Goal: Check status: Check status

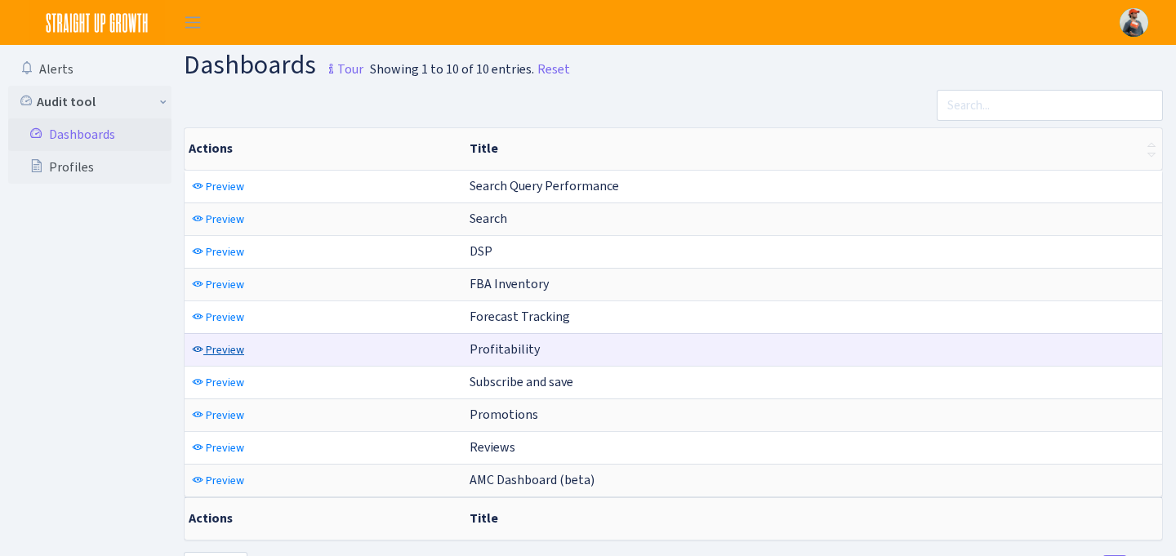
click at [242, 349] on span "Preview" at bounding box center [225, 350] width 38 height 16
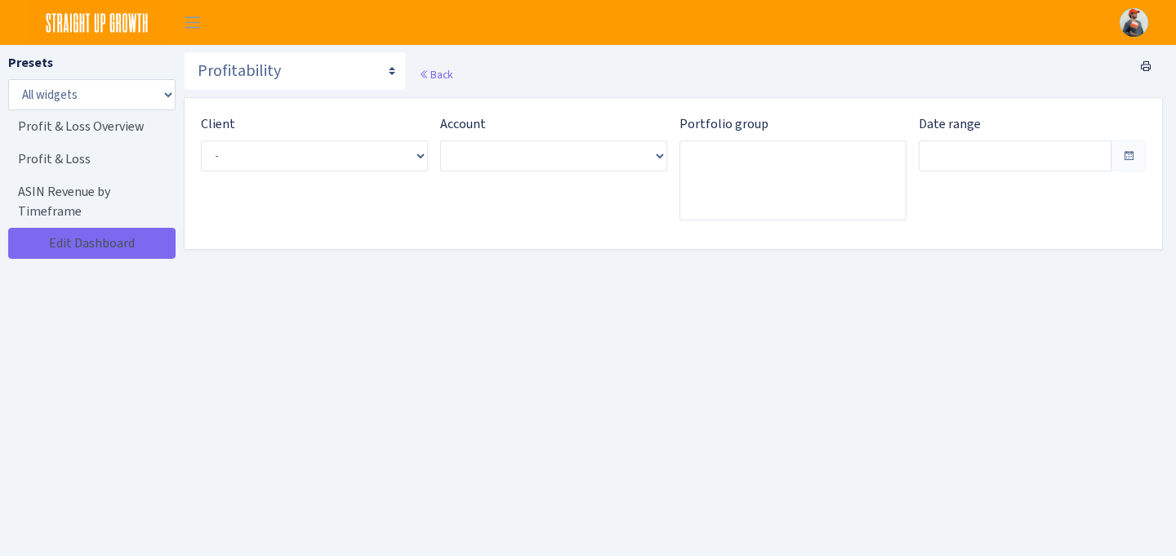
type input "Sep 10, 2025 - Oct 9, 2025"
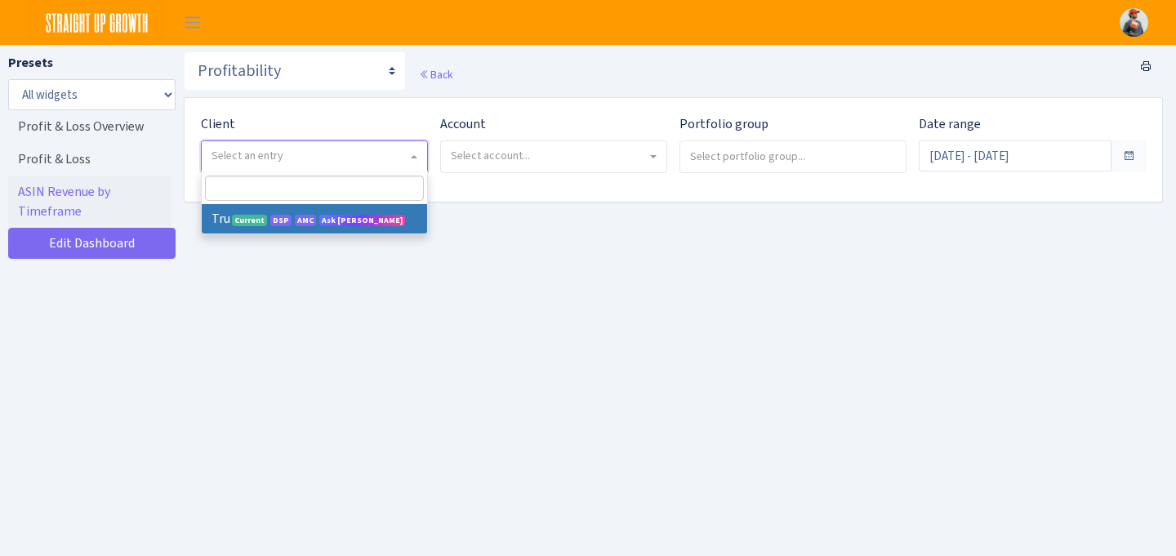
click at [350, 167] on span "Select an entry" at bounding box center [314, 156] width 225 height 31
select select "482"
select select
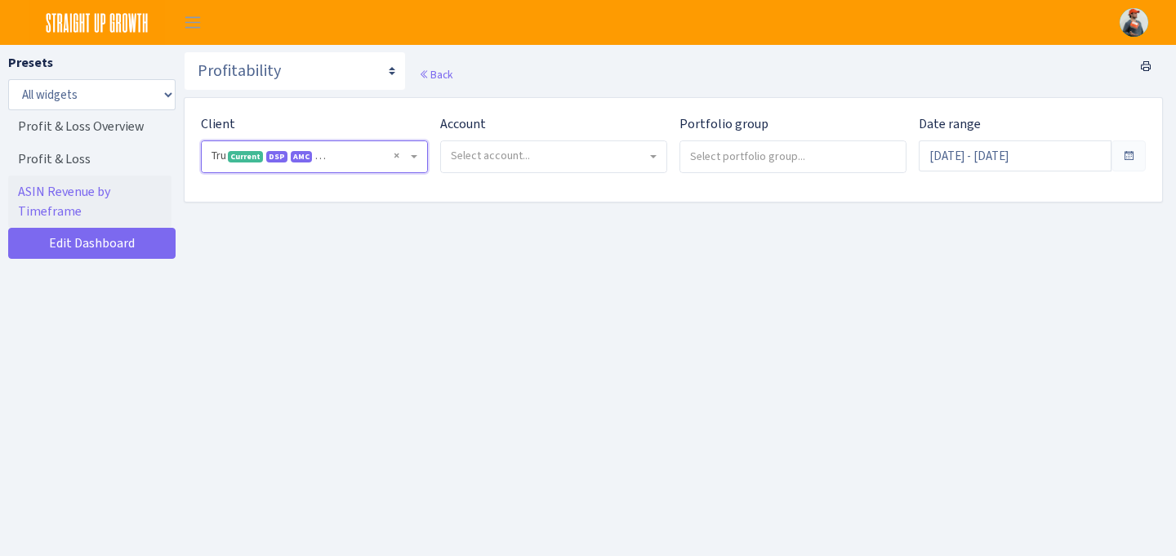
click at [558, 164] on span "Select account..." at bounding box center [553, 156] width 225 height 31
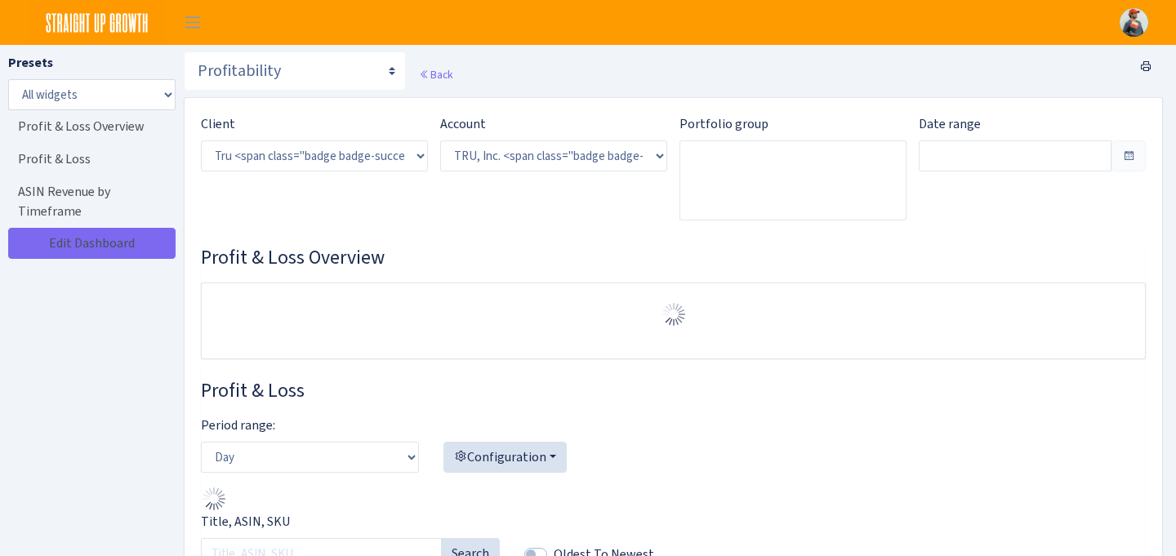
select select "1761349761672784"
type input "[DATE] - [DATE]"
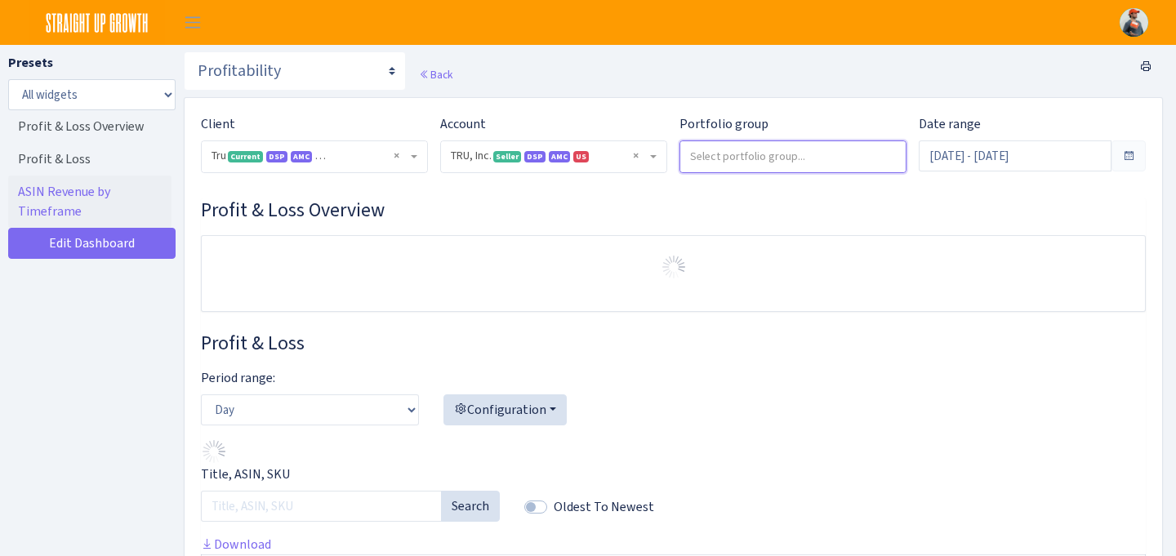
click at [725, 165] on input "search" at bounding box center [792, 155] width 225 height 29
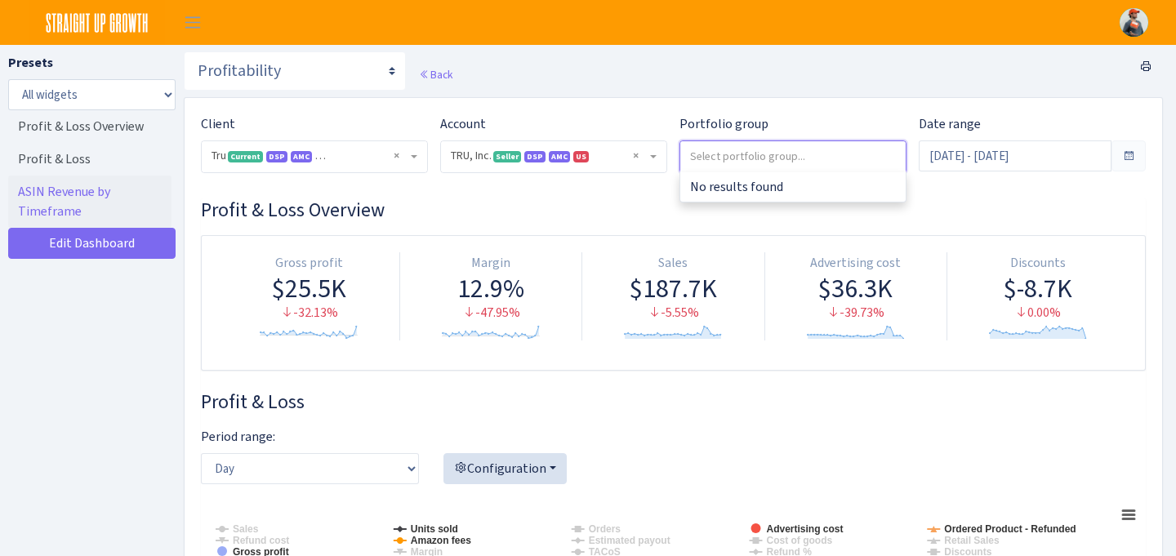
click at [612, 392] on h3 "Profit & Loss" at bounding box center [673, 402] width 945 height 24
click at [404, 454] on select "Day Week Month" at bounding box center [310, 468] width 218 height 31
select select "month"
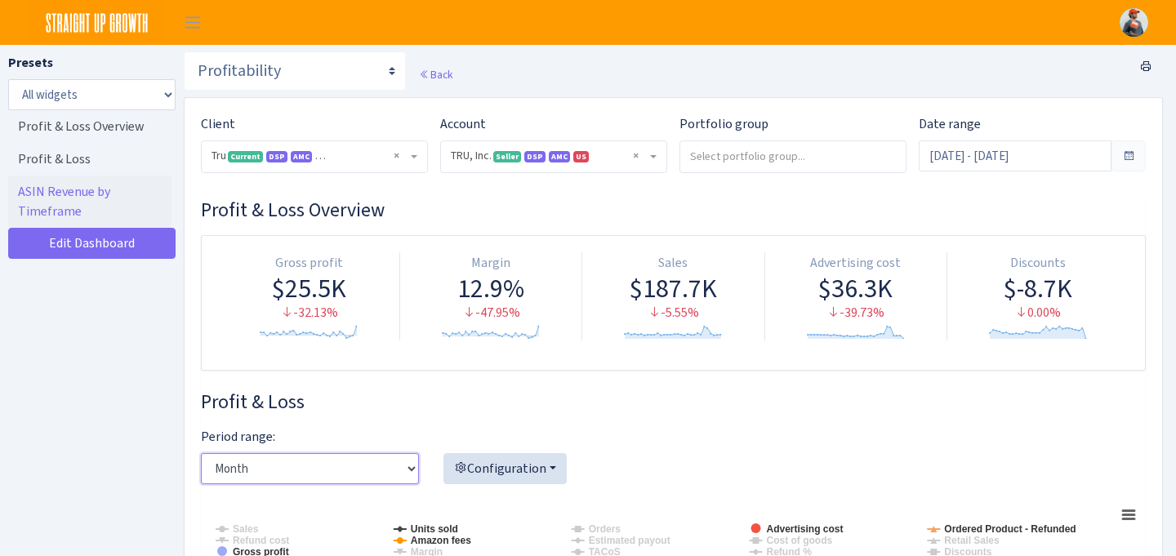
click at [201, 453] on select "Day Week Month" at bounding box center [310, 468] width 218 height 31
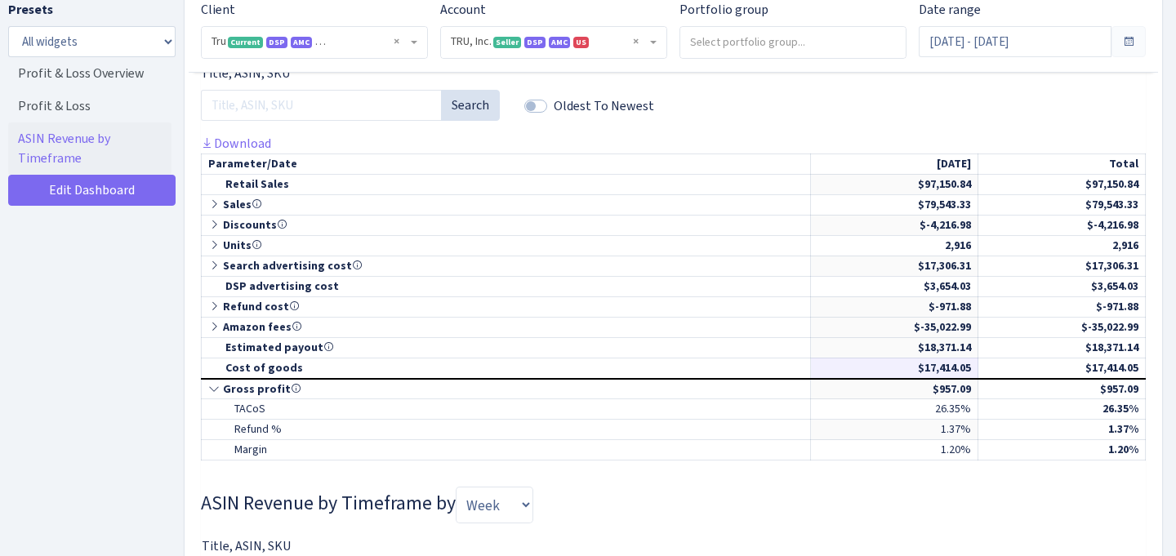
scroll to position [763, 0]
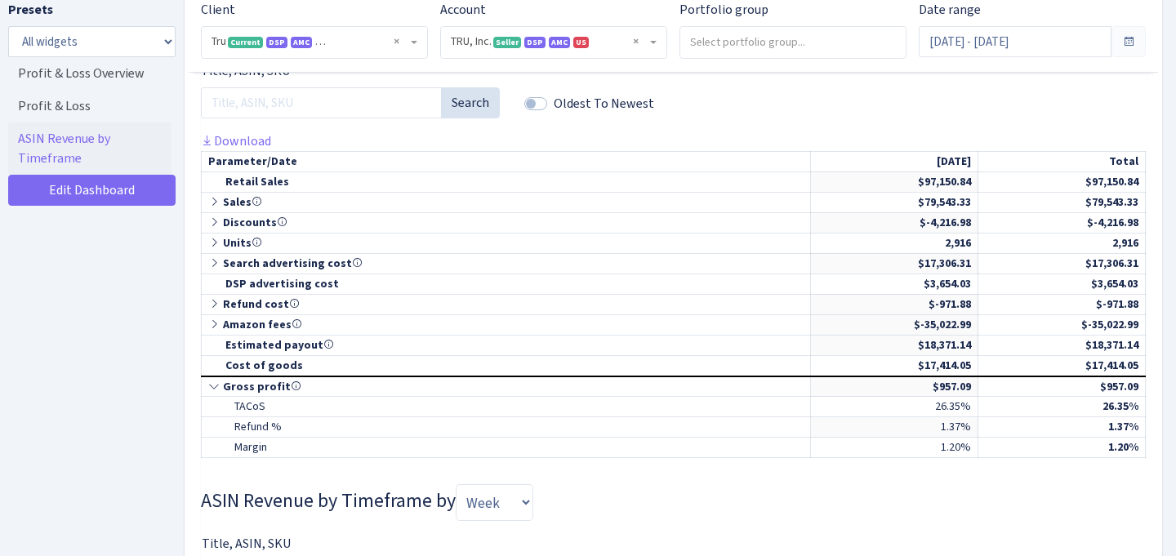
click at [1127, 42] on span at bounding box center [1128, 41] width 13 height 13
click at [1083, 40] on input "Sep 13, 2025 - Oct 12, 2025" at bounding box center [1015, 41] width 193 height 31
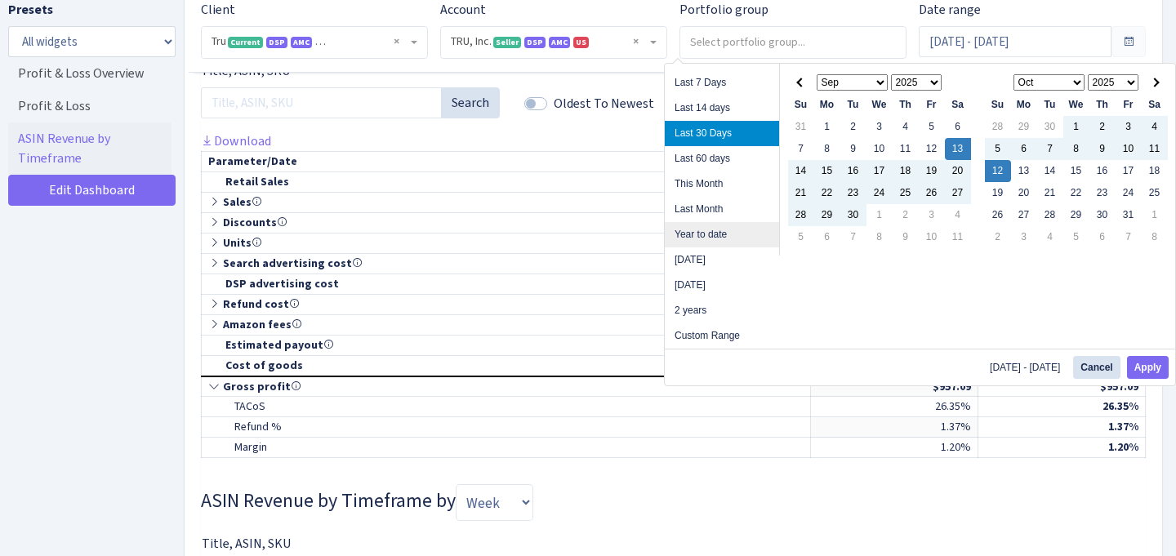
click at [728, 234] on li "Year to date" at bounding box center [722, 234] width 114 height 25
type input "[DATE] - [DATE]"
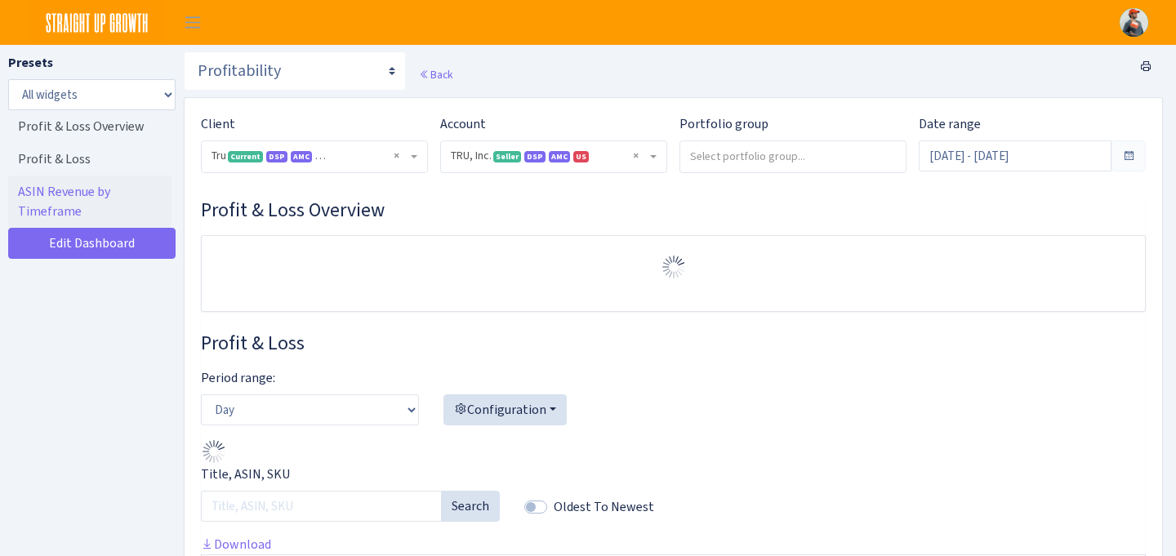
select select "1761349761672784"
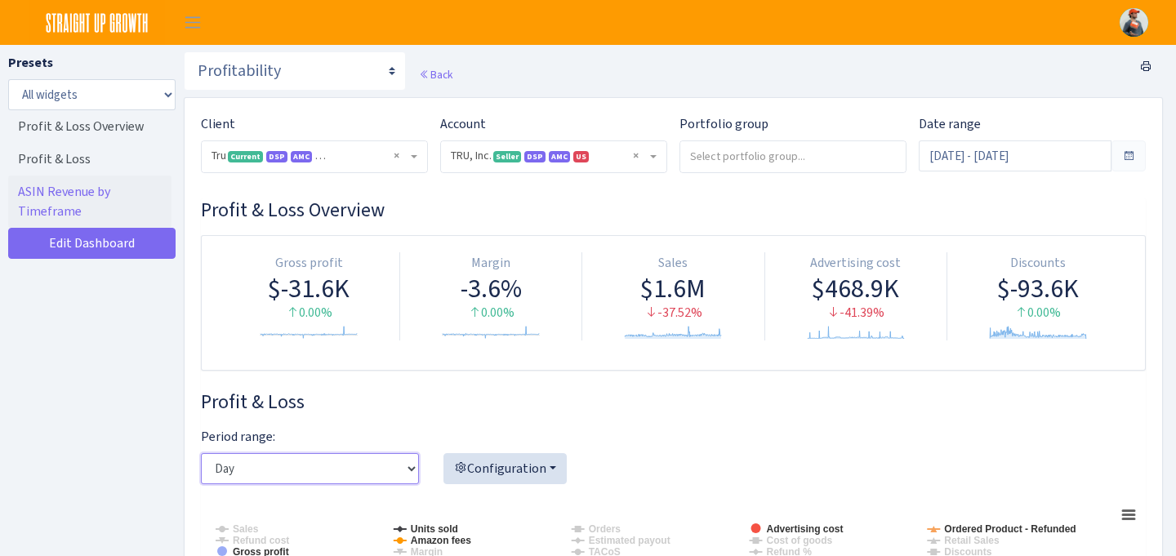
click at [371, 479] on select "Day Week Month" at bounding box center [310, 468] width 218 height 31
select select "month"
click at [201, 453] on select "Day Week Month" at bounding box center [310, 468] width 218 height 31
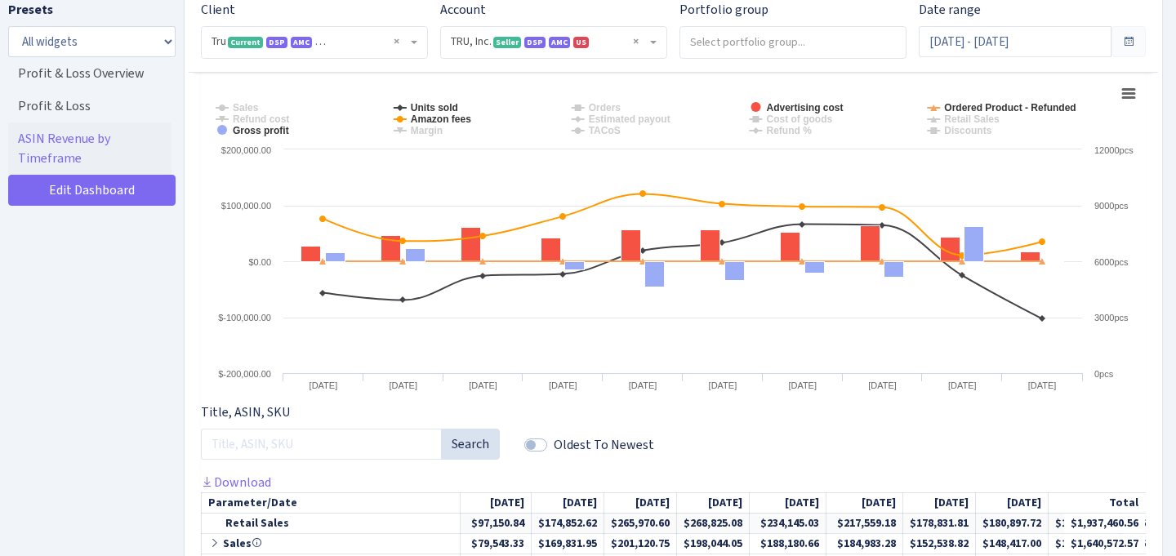
scroll to position [442, 0]
